Goal: Obtain resource: Download file/media

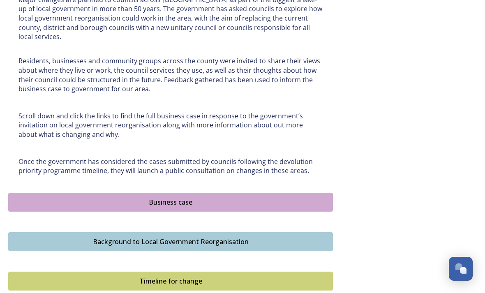
scroll to position [391, 0]
click at [280, 198] on div "Business case" at bounding box center [171, 203] width 316 height 10
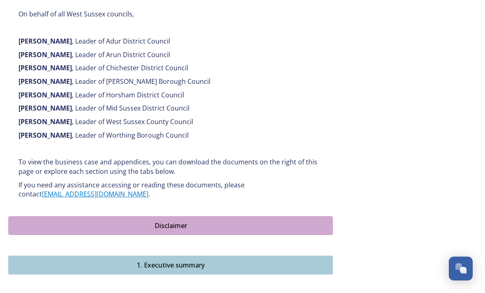
scroll to position [569, 0]
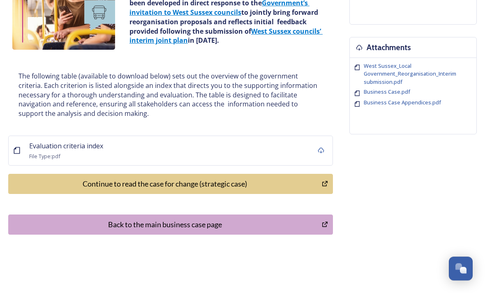
scroll to position [166, 0]
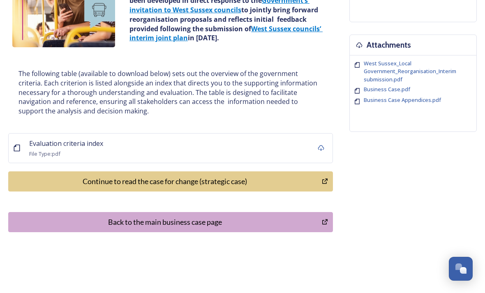
click at [312, 183] on div "Continue to read the case for change (strategic case)" at bounding box center [165, 181] width 305 height 11
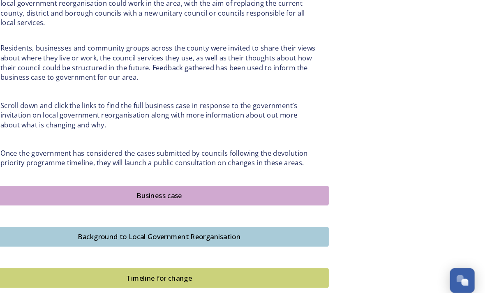
scroll to position [409, 0]
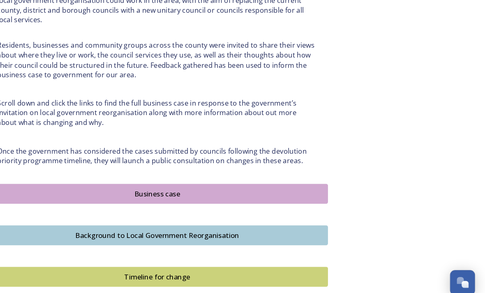
click at [287, 221] on div "Background to Local Government Reorganisation" at bounding box center [171, 224] width 316 height 10
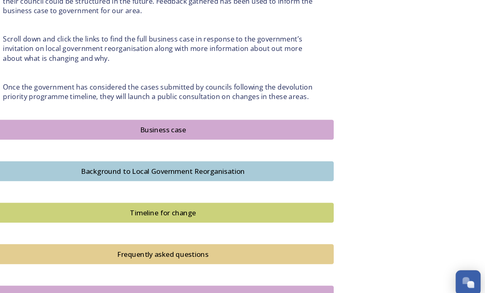
scroll to position [474, 0]
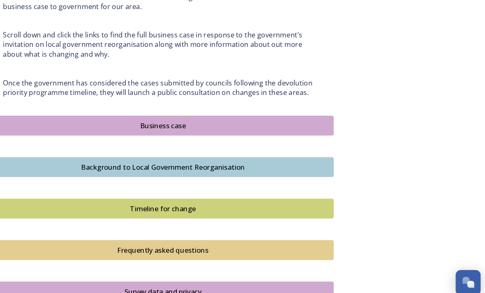
click at [287, 198] on button "Timeline for change" at bounding box center [170, 198] width 325 height 19
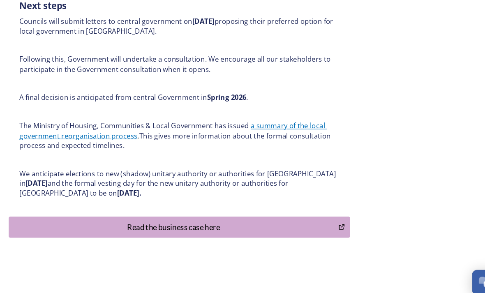
scroll to position [414, 0]
click at [319, 207] on button "Read the business case here" at bounding box center [170, 216] width 325 height 20
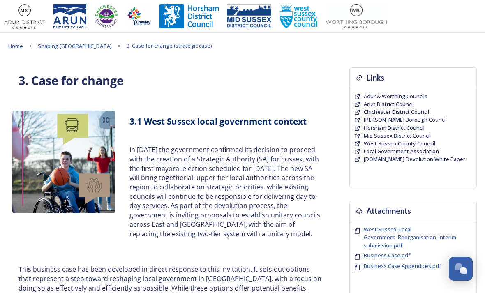
click at [319, 208] on p "In [DATE] the government confirmed its decision to proceed with the creation of…" at bounding box center [225, 191] width 193 height 93
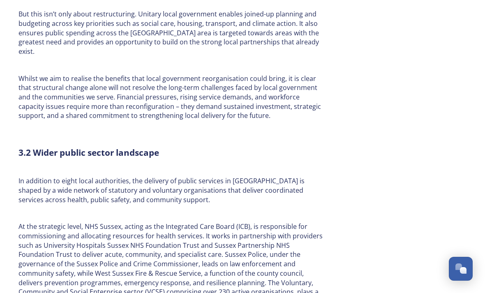
scroll to position [787, 0]
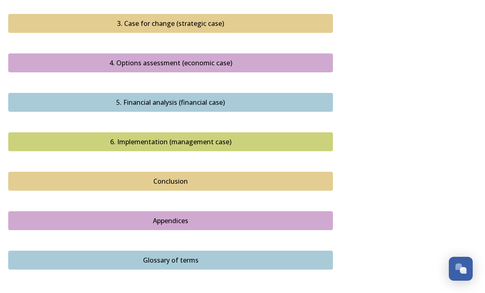
scroll to position [894, 0]
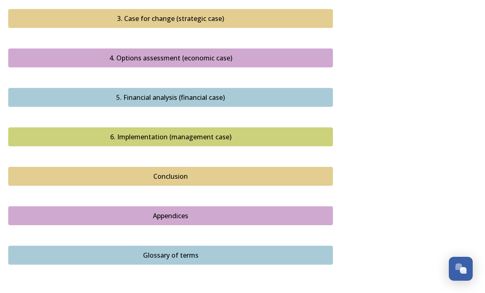
click at [319, 211] on div "Appendices" at bounding box center [171, 216] width 316 height 10
click at [304, 211] on div "Appendices" at bounding box center [171, 216] width 316 height 10
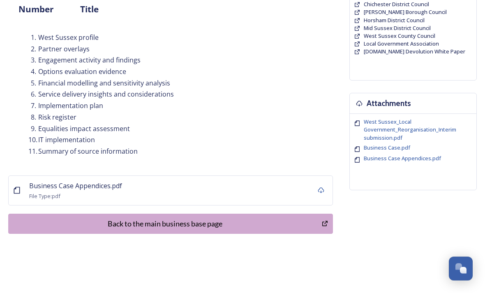
scroll to position [108, 0]
click at [305, 190] on div "Business Case Appendices.pdf File Type: pdf" at bounding box center [170, 190] width 325 height 30
click at [212, 222] on div "Back to the main business base page" at bounding box center [165, 223] width 305 height 11
